Goal: Task Accomplishment & Management: Use online tool/utility

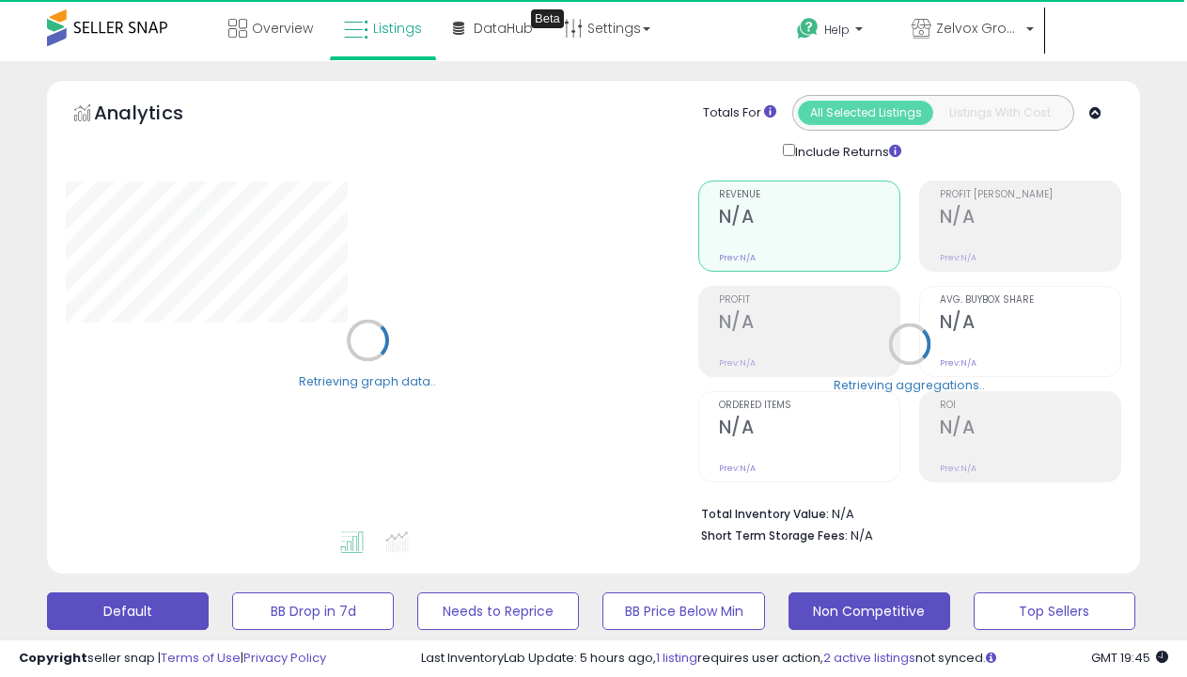
click at [854, 592] on button "Non Competitive" at bounding box center [870, 611] width 162 height 38
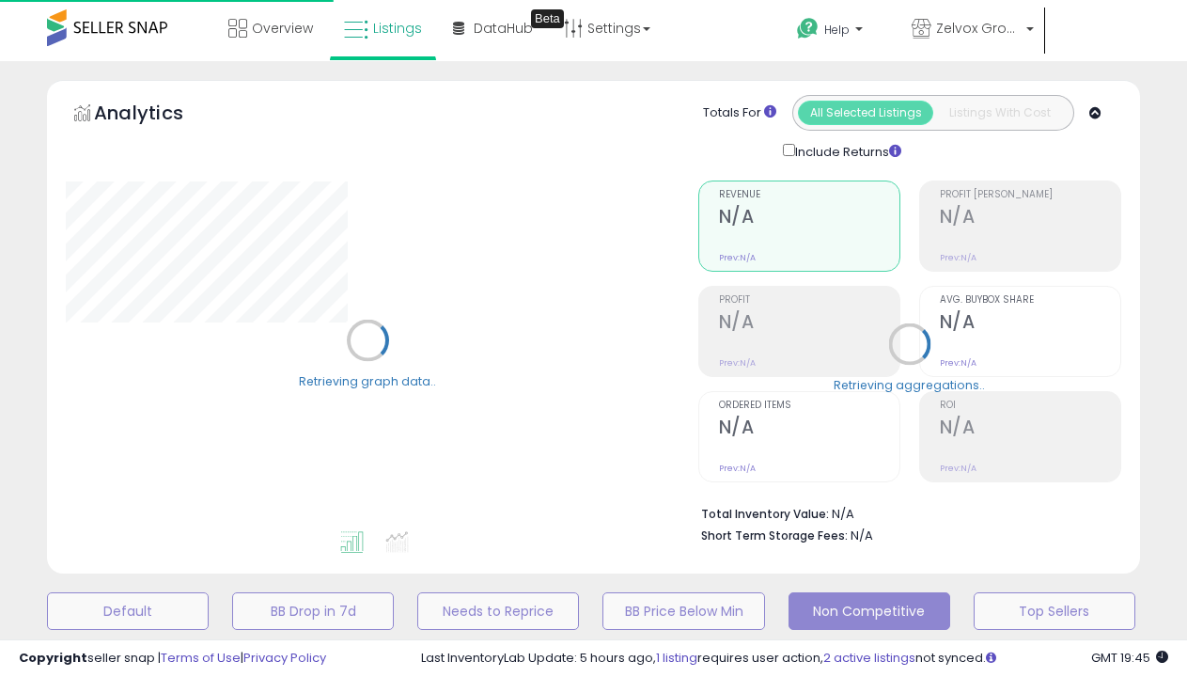
scroll to position [272, 0]
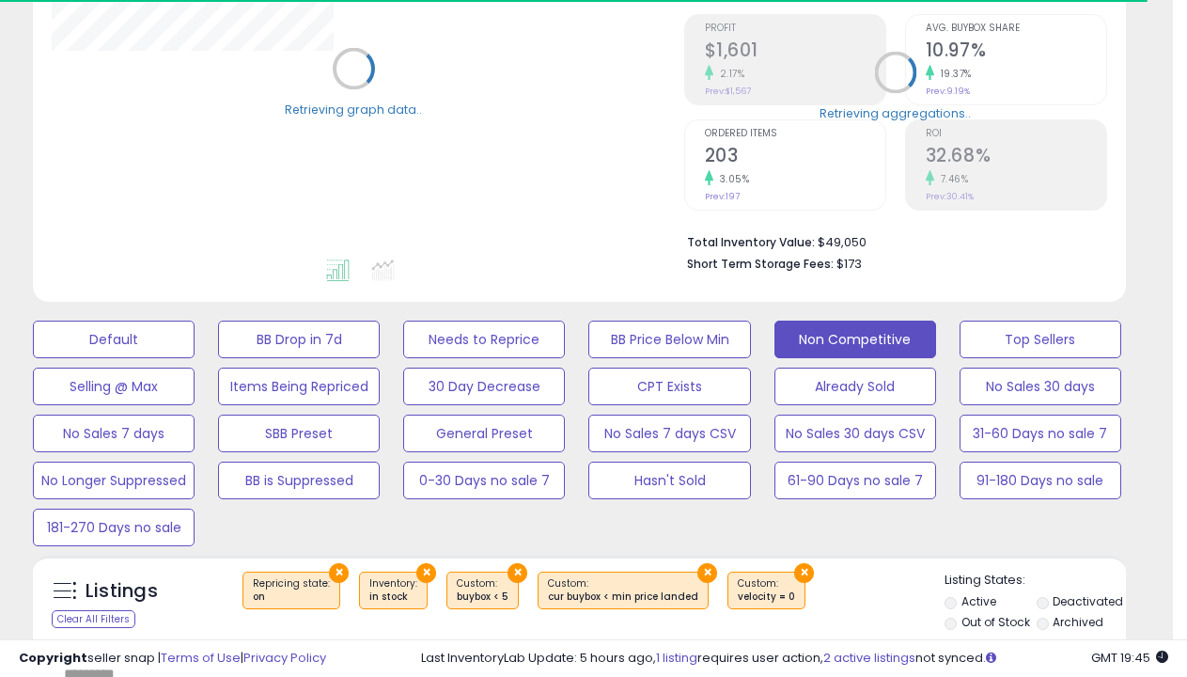
select select "**"
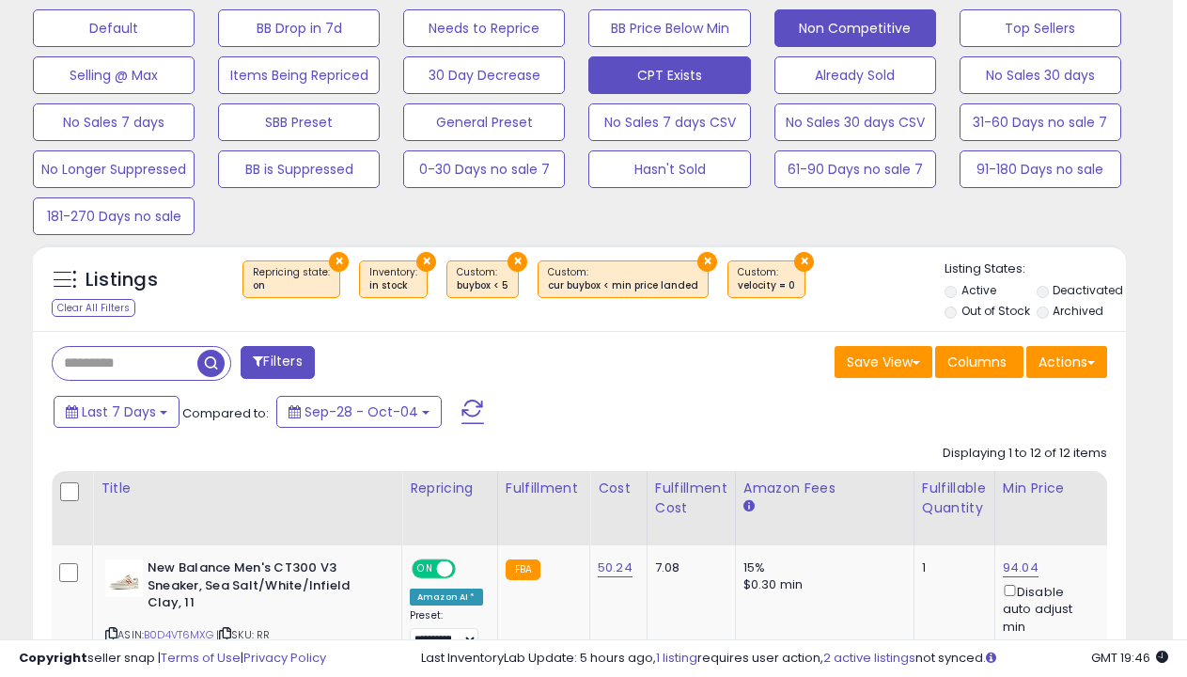
scroll to position [580, 0]
